Goal: Transaction & Acquisition: Book appointment/travel/reservation

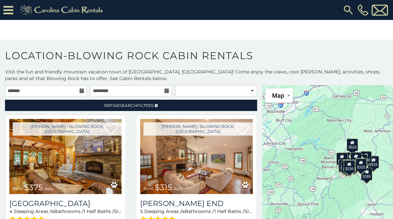
click at [10, 12] on icon at bounding box center [8, 10] width 10 height 12
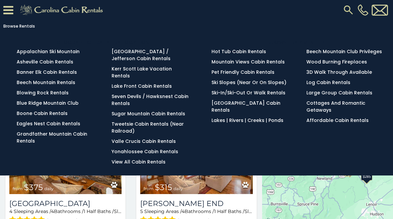
click at [56, 93] on link "Blowing Rock Rentals" at bounding box center [43, 93] width 52 height 7
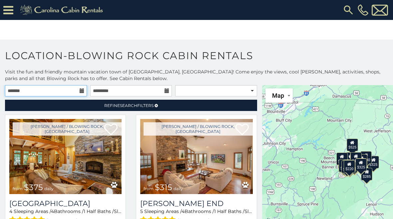
click at [86, 89] on input "text" at bounding box center [46, 90] width 82 height 11
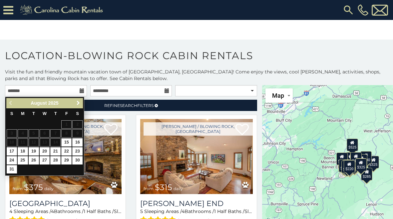
click at [82, 101] on link "Next" at bounding box center [78, 103] width 8 height 8
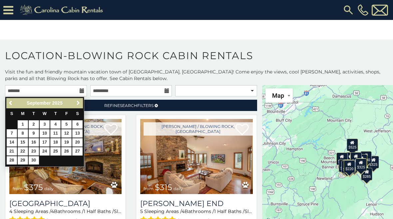
click at [80, 103] on span "Next" at bounding box center [78, 103] width 5 height 5
click at [77, 100] on link "Next" at bounding box center [78, 103] width 8 height 8
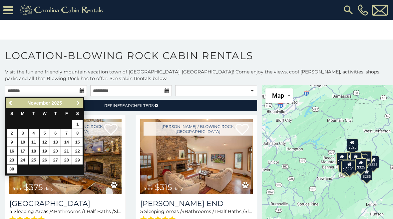
click at [80, 99] on link "Next" at bounding box center [78, 103] width 8 height 8
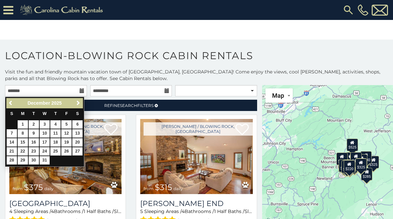
click at [80, 149] on link "27" at bounding box center [77, 152] width 10 height 8
type input "**********"
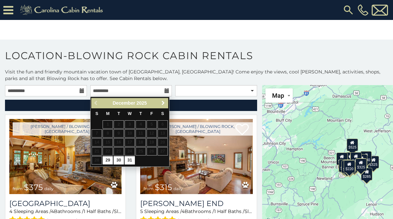
click at [165, 102] on span "Next" at bounding box center [163, 103] width 5 height 5
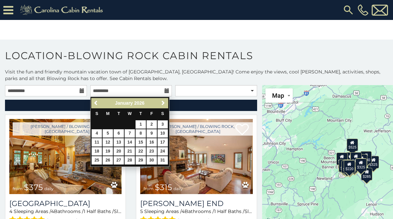
click at [164, 125] on link "3" at bounding box center [163, 125] width 10 height 8
type input "**********"
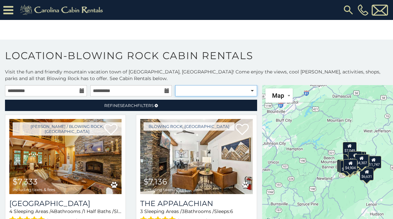
click at [254, 91] on select "**********" at bounding box center [216, 90] width 82 height 11
click at [155, 100] on link "Refine Search Filters" at bounding box center [131, 105] width 252 height 11
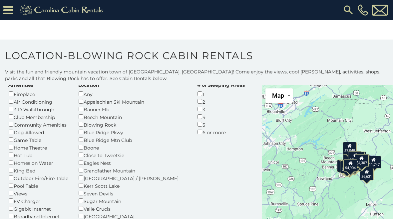
scroll to position [35, 0]
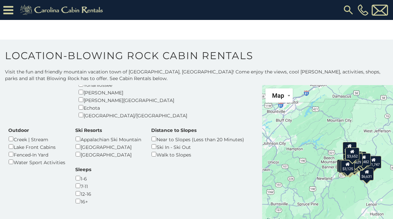
scroll to position [174, 0]
click at [96, 166] on div "Sleeps 1-6 7-11 12-16 16+" at bounding box center [83, 185] width 26 height 39
